Goal: Task Accomplishment & Management: Manage account settings

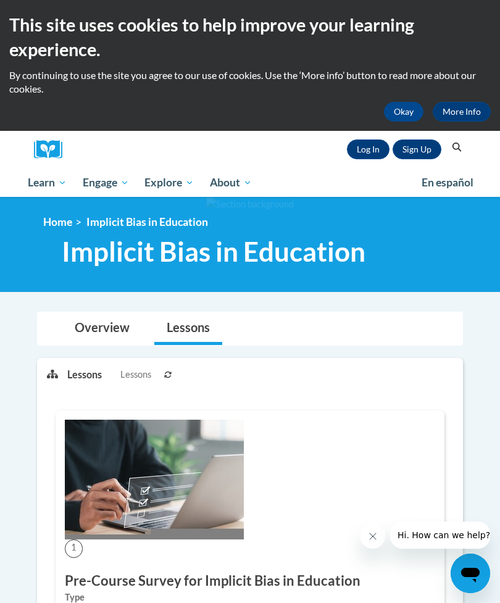
click at [375, 143] on link "Log In" at bounding box center [368, 149] width 43 height 20
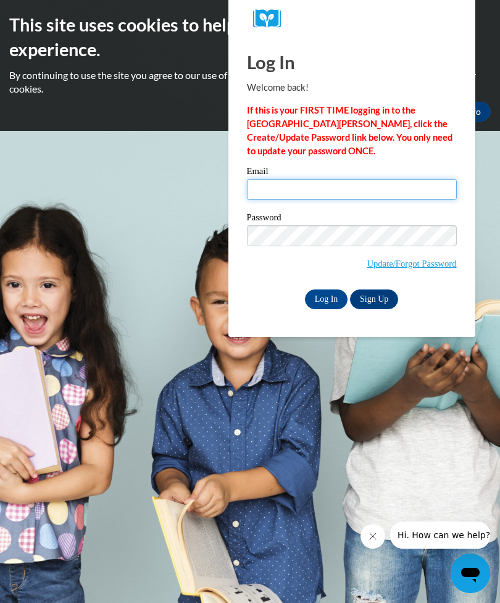
click at [396, 196] on input "Email" at bounding box center [352, 189] width 210 height 21
type input "a"
type input "mackart4life@gmail.com"
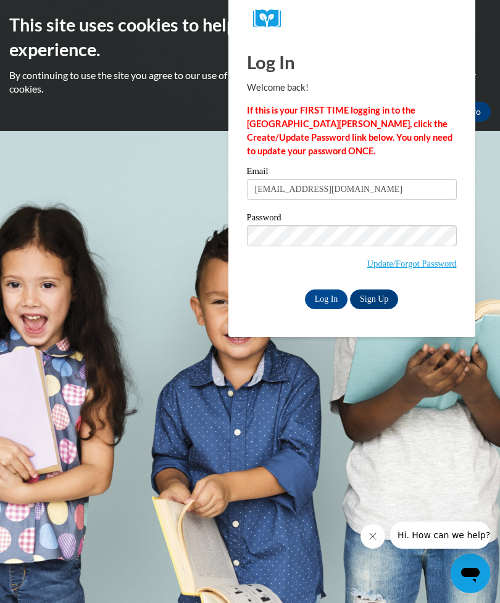
click at [439, 262] on link "Update/Forgot Password" at bounding box center [411, 264] width 89 height 10
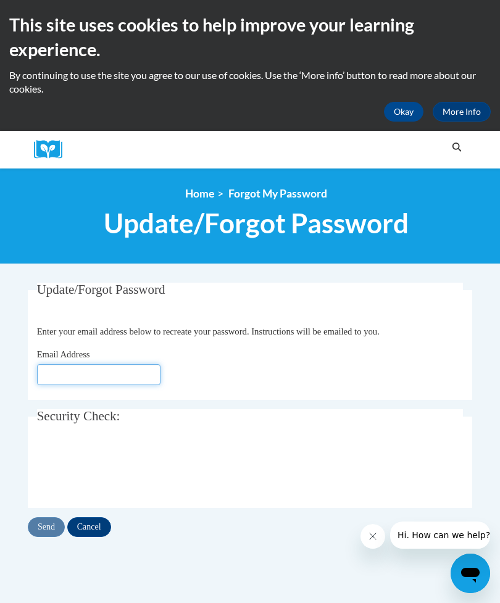
click at [122, 383] on input "Email Address" at bounding box center [98, 374] width 123 height 21
type input "[EMAIL_ADDRESS][DOMAIN_NAME]"
click button "Refresh captcha" at bounding box center [0, 0] width 0 height 0
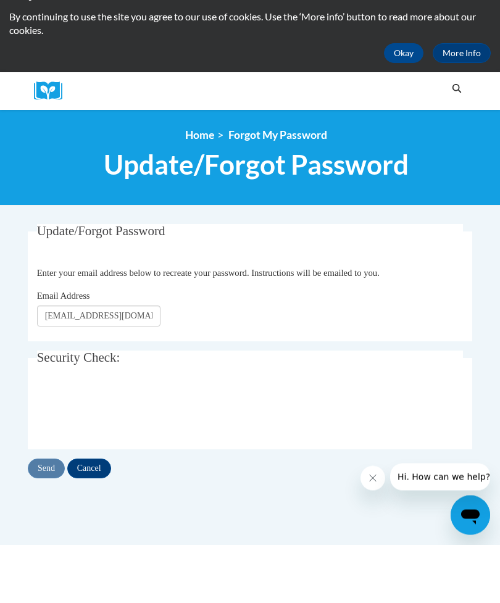
scroll to position [59, 0]
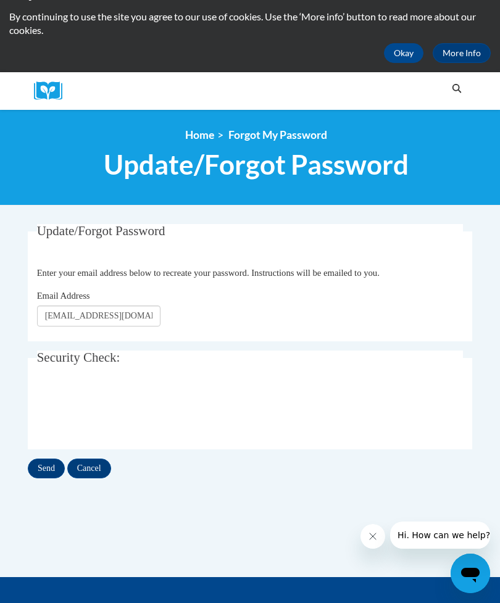
click at [44, 468] on input "Send" at bounding box center [46, 469] width 37 height 20
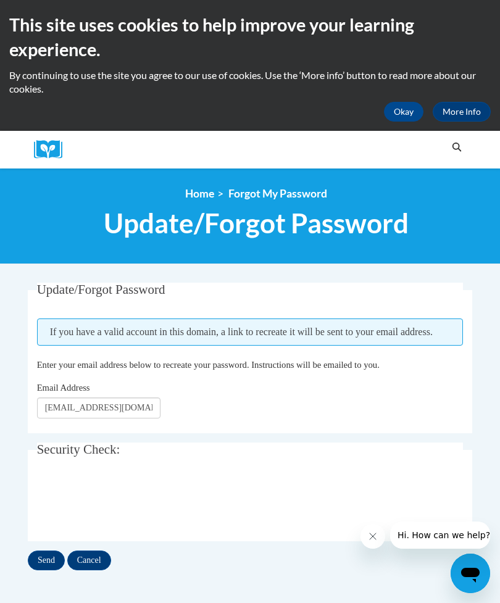
click at [56, 563] on input "Send" at bounding box center [46, 561] width 37 height 20
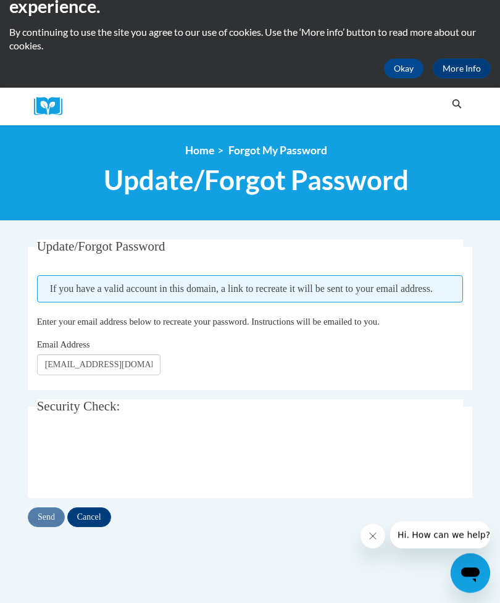
scroll to position [44, 0]
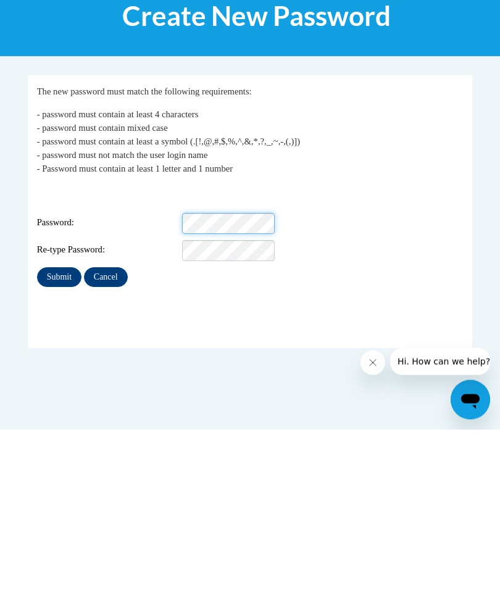
scroll to position [207, 0]
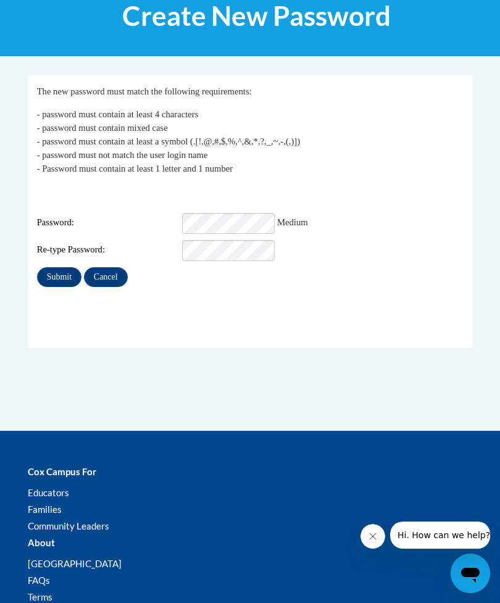
click at [64, 268] on input "Submit" at bounding box center [59, 277] width 44 height 20
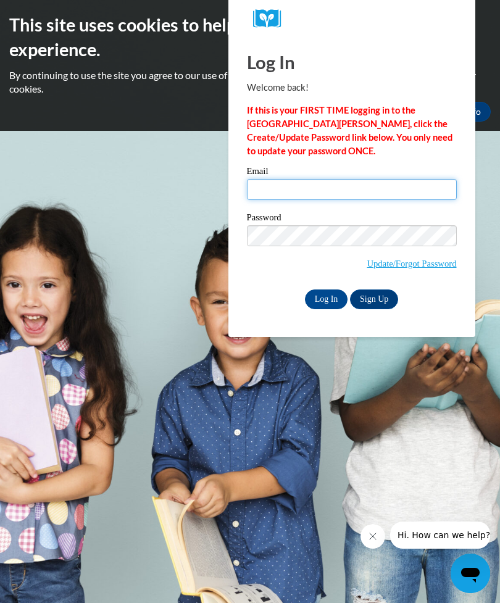
type input "[EMAIL_ADDRESS][DOMAIN_NAME]"
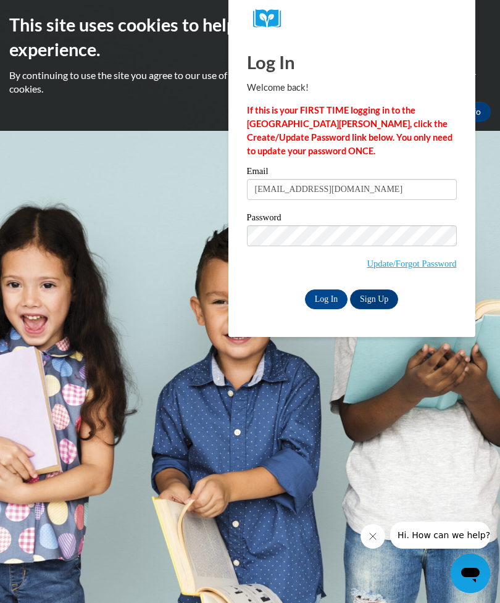
click at [326, 298] on input "Log In" at bounding box center [326, 299] width 43 height 20
click at [325, 306] on input "Log In" at bounding box center [326, 299] width 43 height 20
